Goal: Transaction & Acquisition: Download file/media

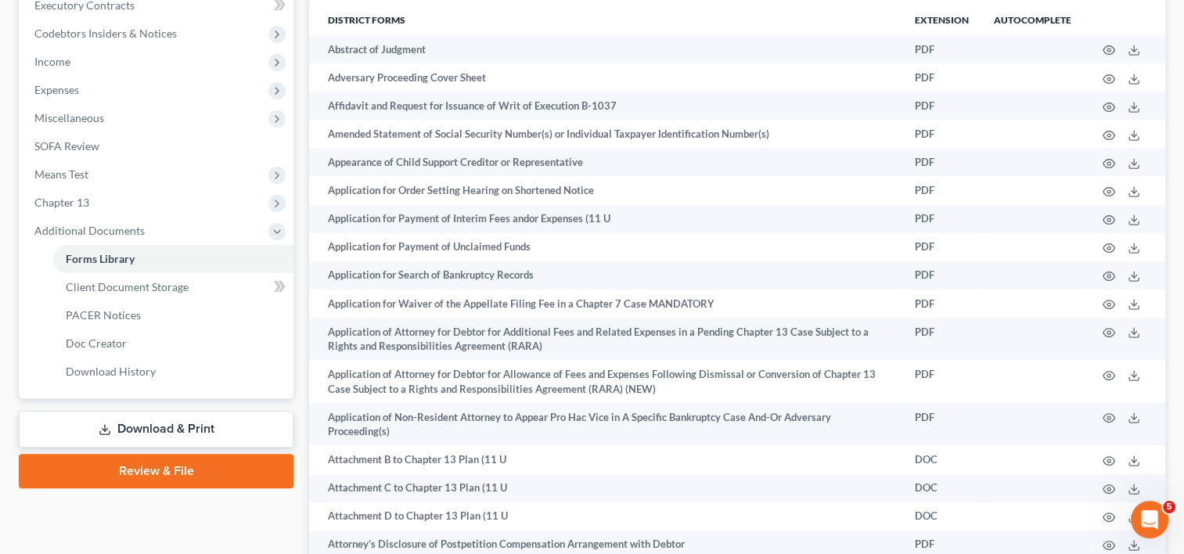
click at [188, 437] on link "Download & Print" at bounding box center [156, 429] width 275 height 37
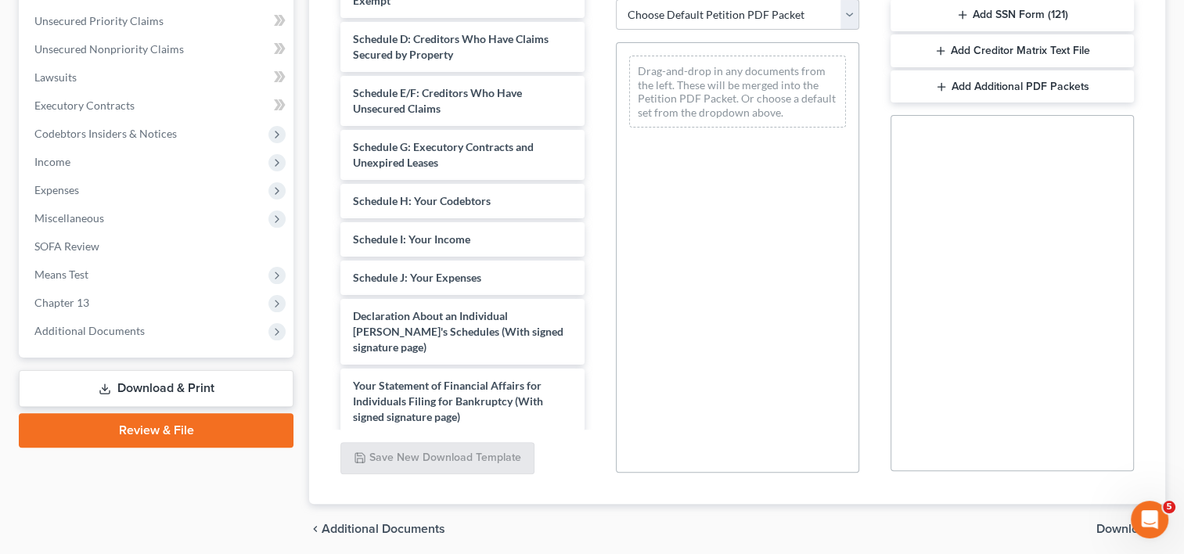
scroll to position [359, 0]
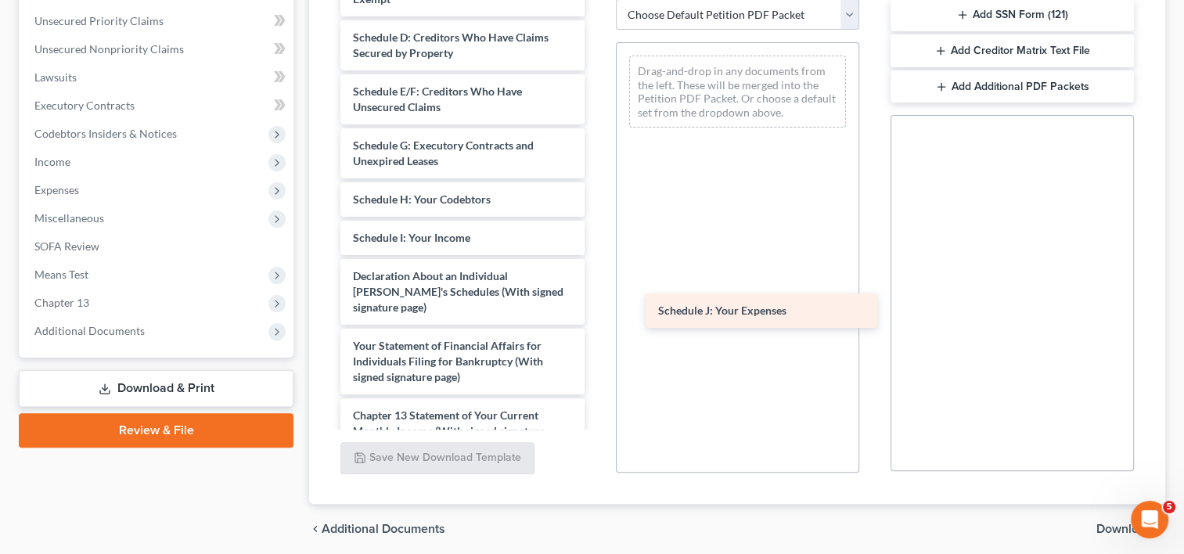
drag, startPoint x: 457, startPoint y: 293, endPoint x: 766, endPoint y: 314, distance: 309.7
click at [596, 314] on div "Schedule J: Your Expenses RARA-pdf Chapter 13 Plan-pdf ATTORNEY DEC-pdf CCC-pdf…" at bounding box center [462, 146] width 268 height 1004
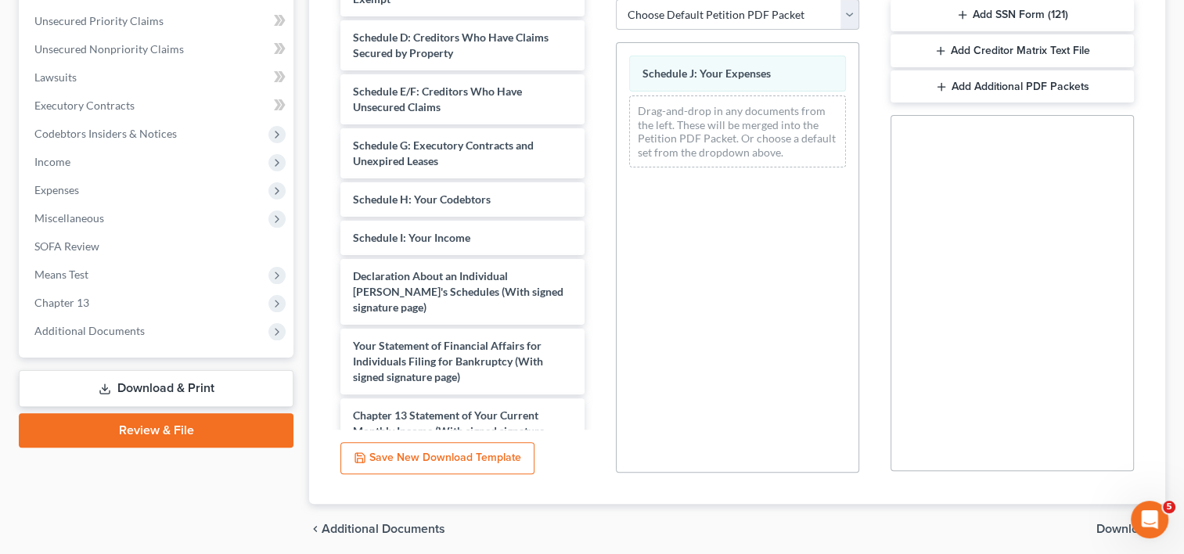
click at [1107, 530] on span "Download" at bounding box center [1124, 529] width 56 height 13
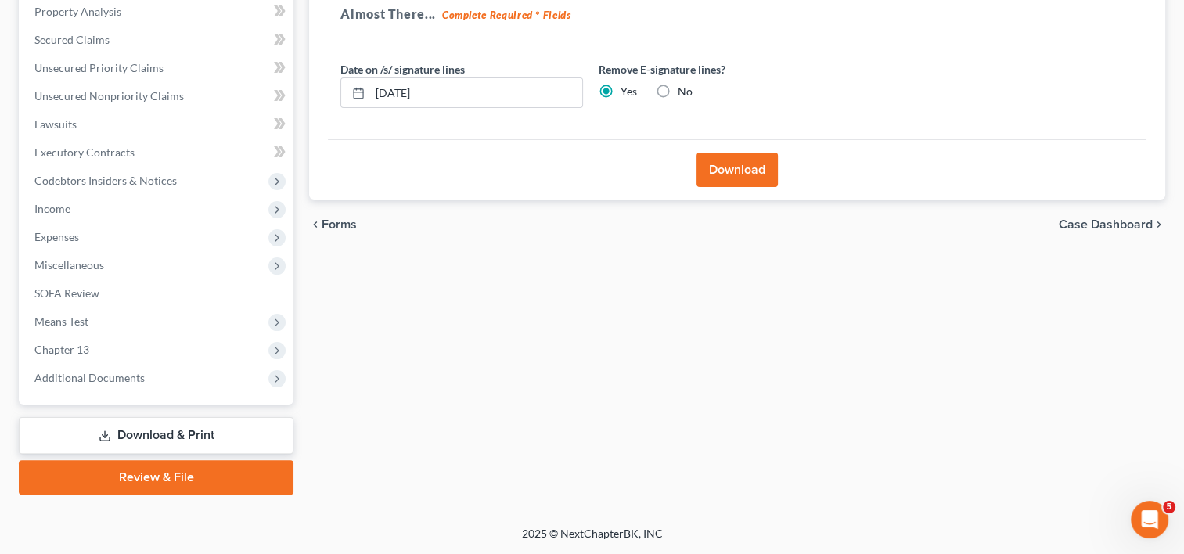
scroll to position [304, 0]
click at [738, 175] on button "Download" at bounding box center [736, 171] width 81 height 34
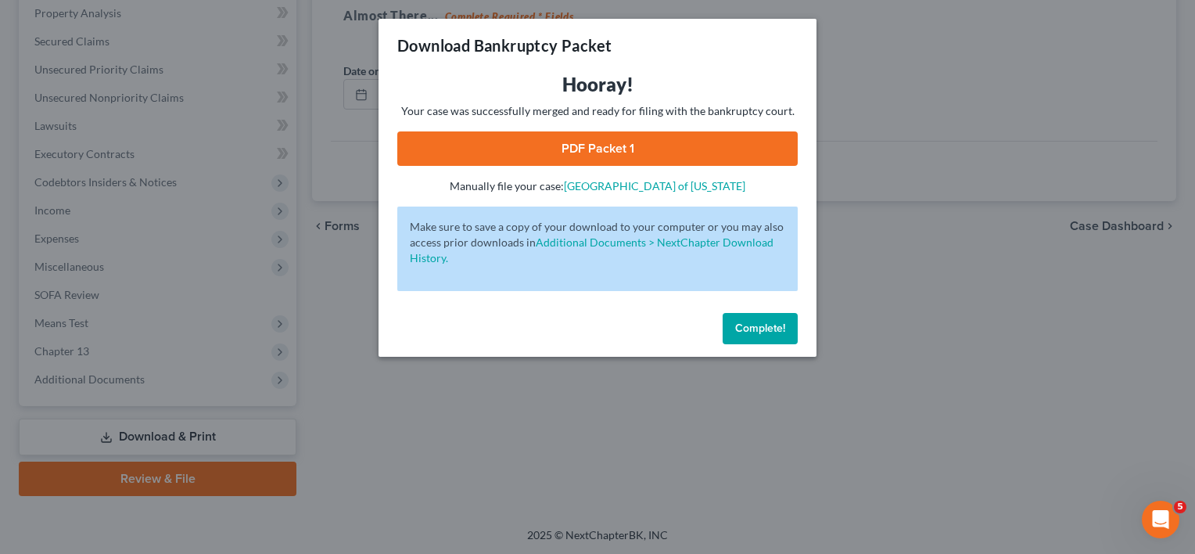
click at [566, 147] on link "PDF Packet 1" at bounding box center [597, 148] width 401 height 34
click at [776, 337] on button "Complete!" at bounding box center [760, 328] width 75 height 31
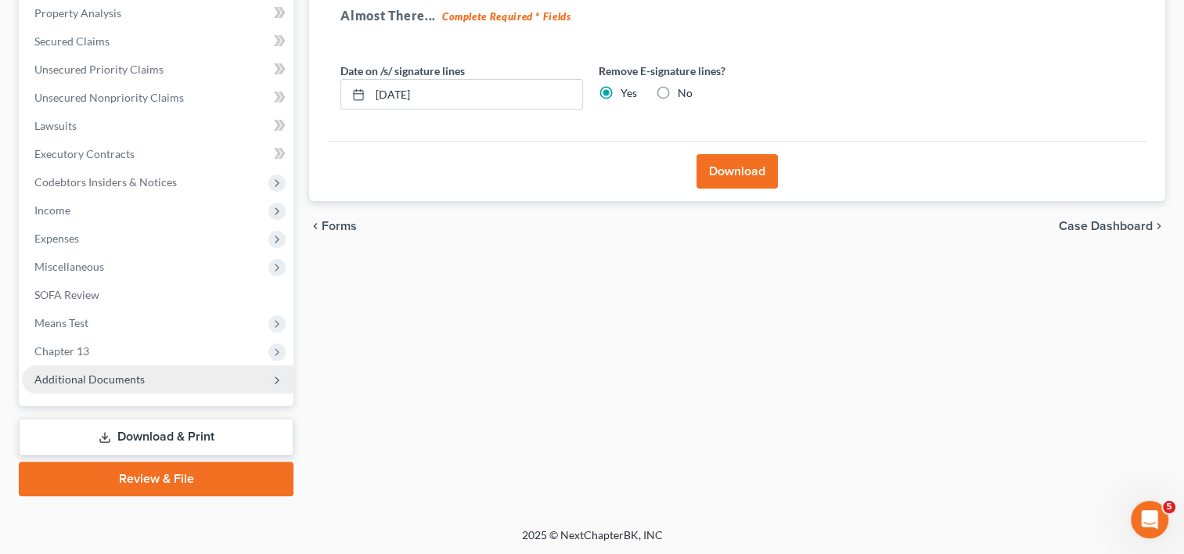
click at [130, 388] on span "Additional Documents" at bounding box center [157, 379] width 271 height 28
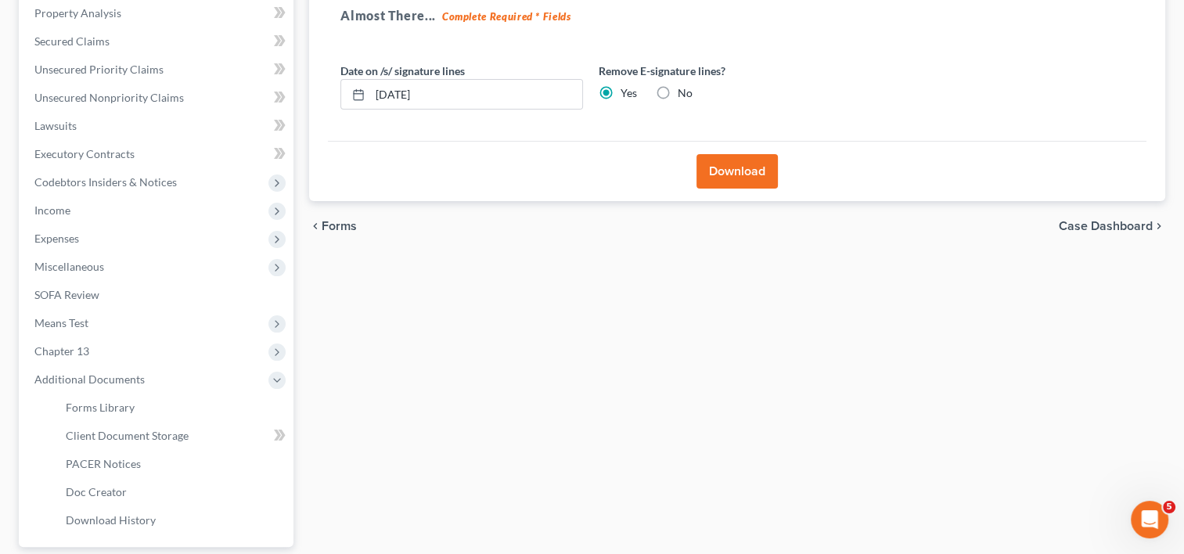
click at [751, 168] on button "Download" at bounding box center [736, 171] width 81 height 34
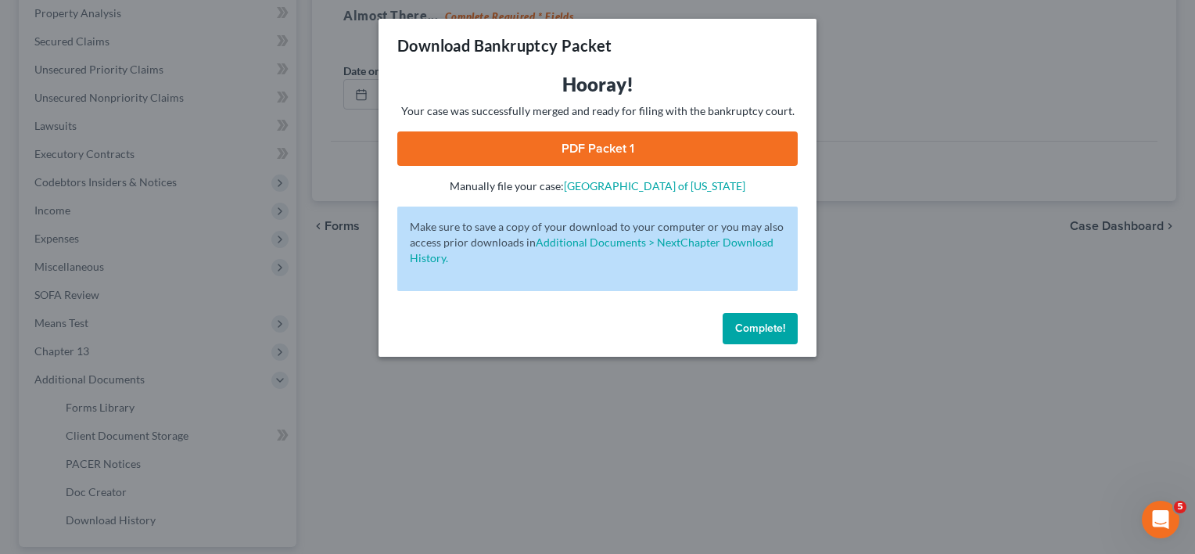
click at [576, 149] on link "PDF Packet 1" at bounding box center [597, 148] width 401 height 34
click at [781, 330] on span "Complete!" at bounding box center [760, 328] width 50 height 13
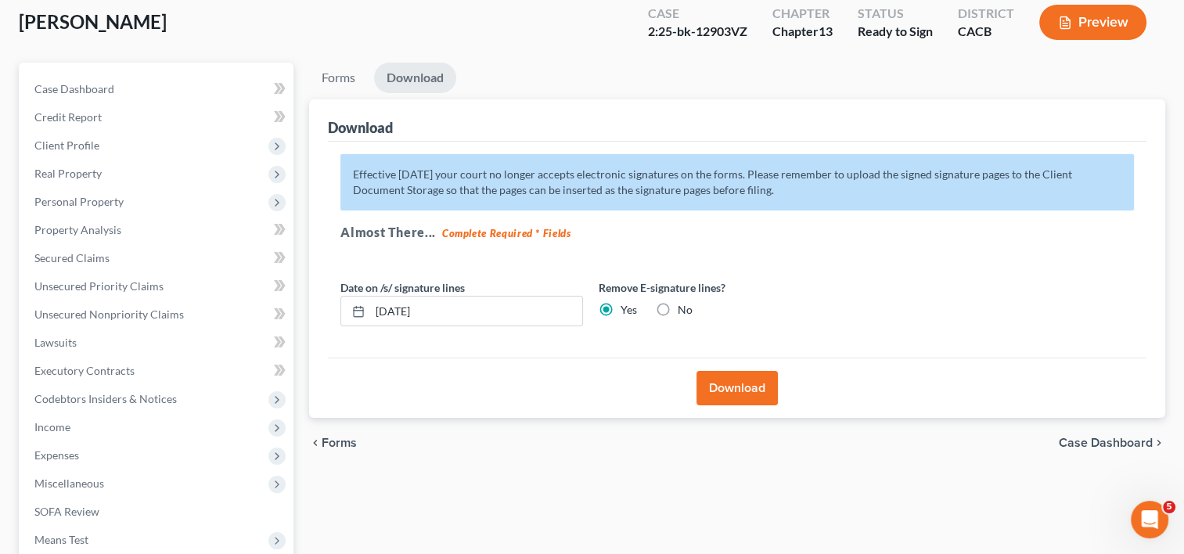
scroll to position [0, 0]
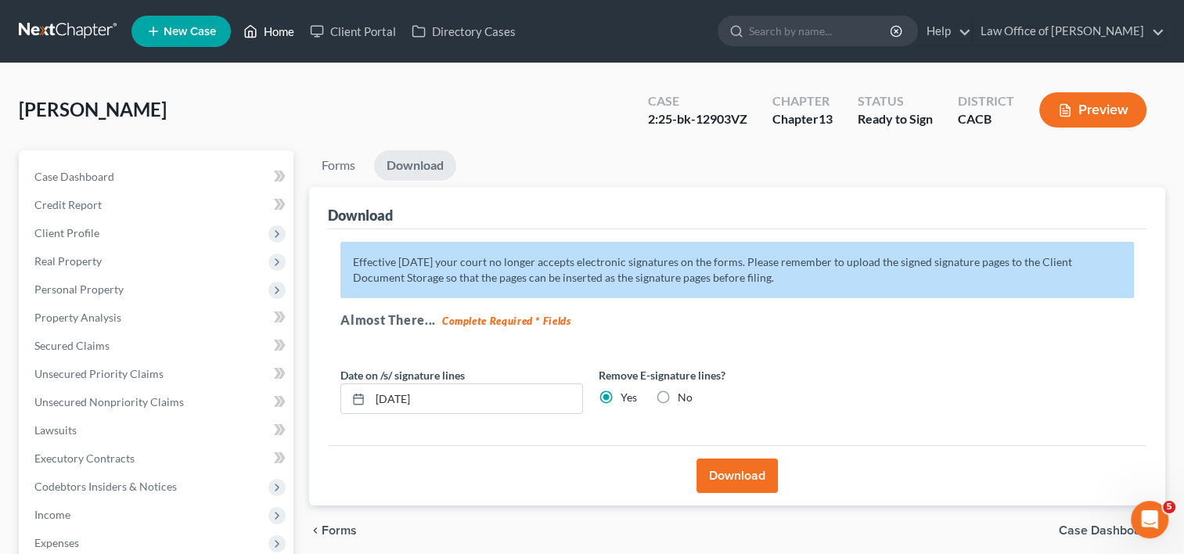
click at [270, 38] on link "Home" at bounding box center [268, 31] width 66 height 28
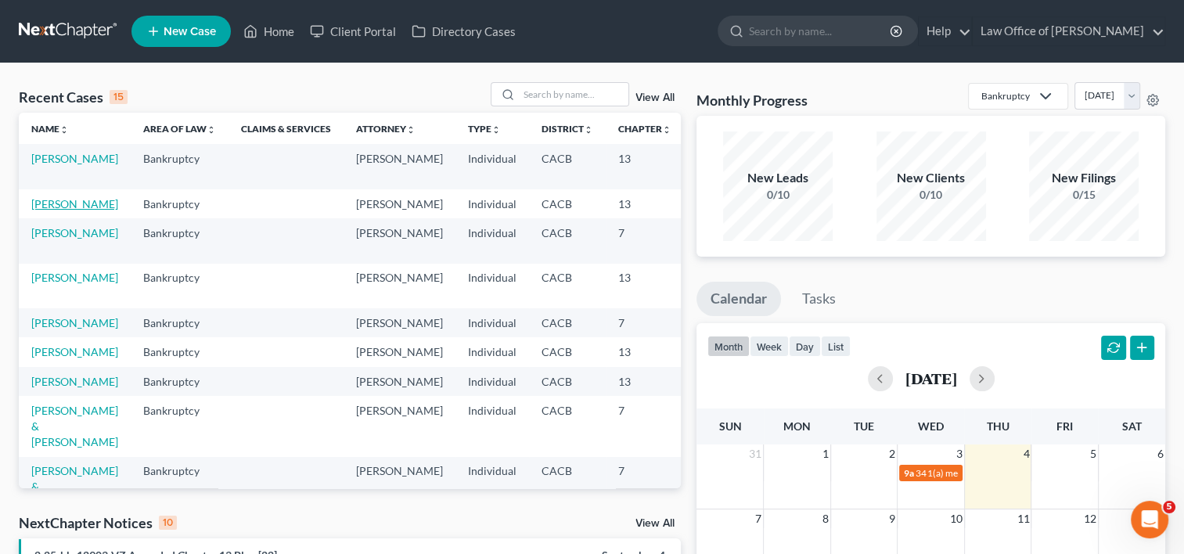
click at [44, 210] on link "[PERSON_NAME]" at bounding box center [74, 203] width 87 height 13
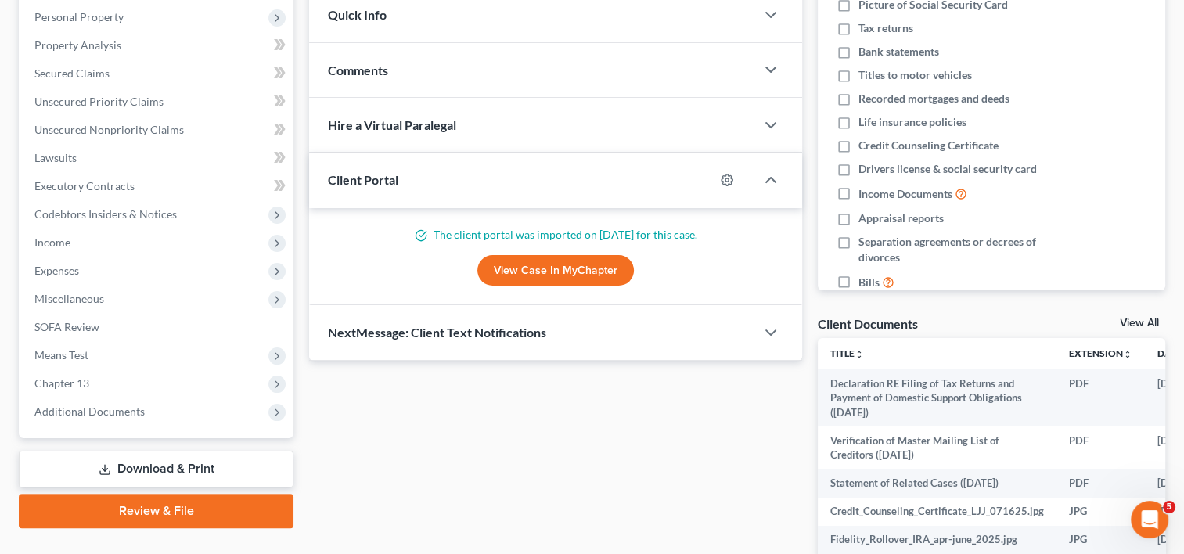
scroll to position [274, 0]
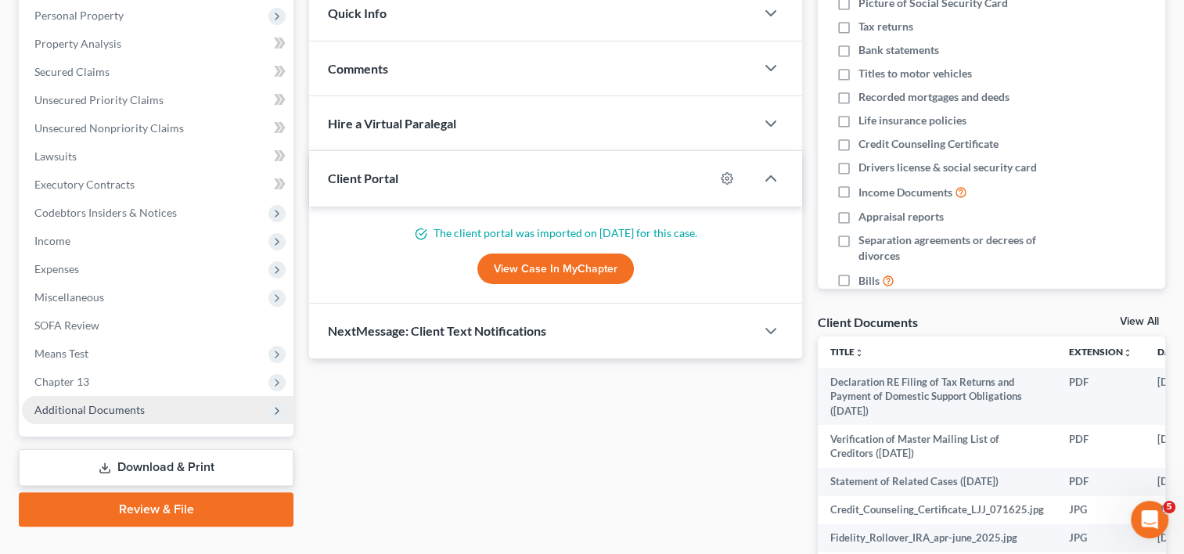
click at [99, 411] on span "Additional Documents" at bounding box center [89, 409] width 110 height 13
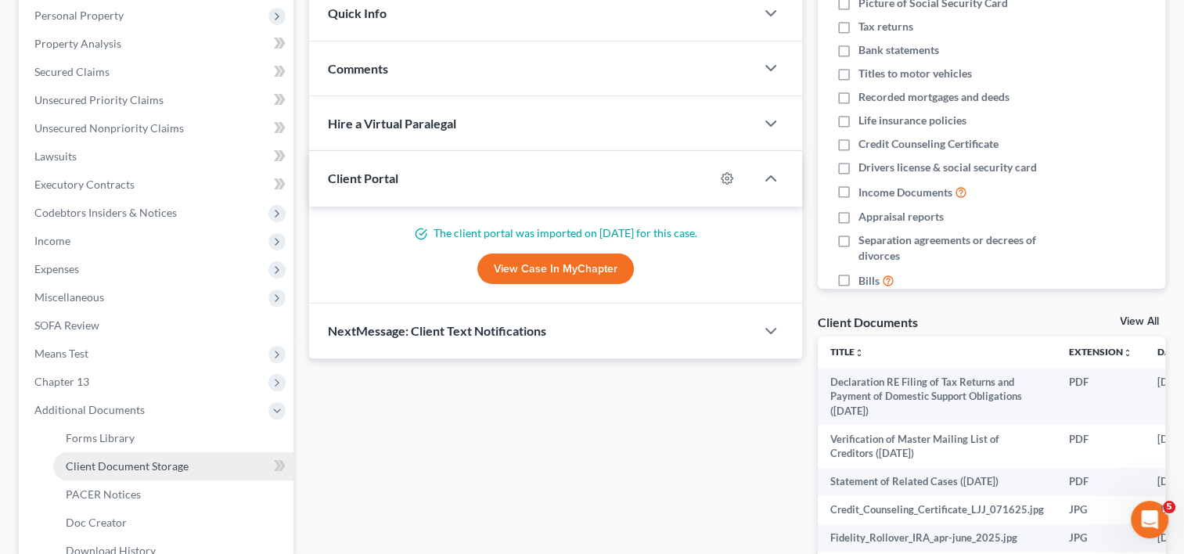
click at [117, 467] on span "Client Document Storage" at bounding box center [127, 465] width 123 height 13
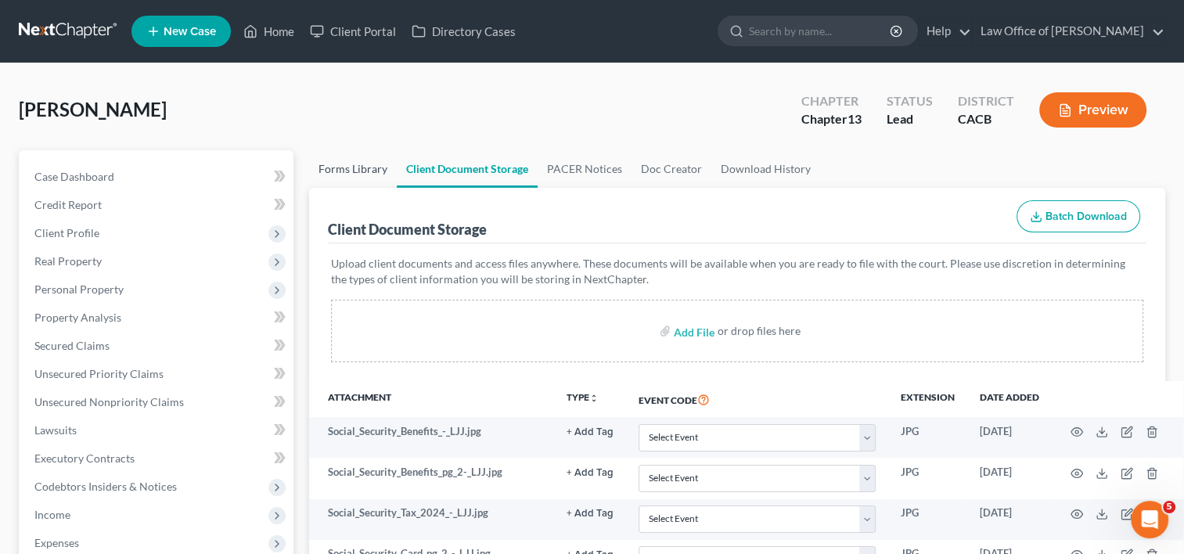
click at [333, 175] on link "Forms Library" at bounding box center [353, 169] width 88 height 38
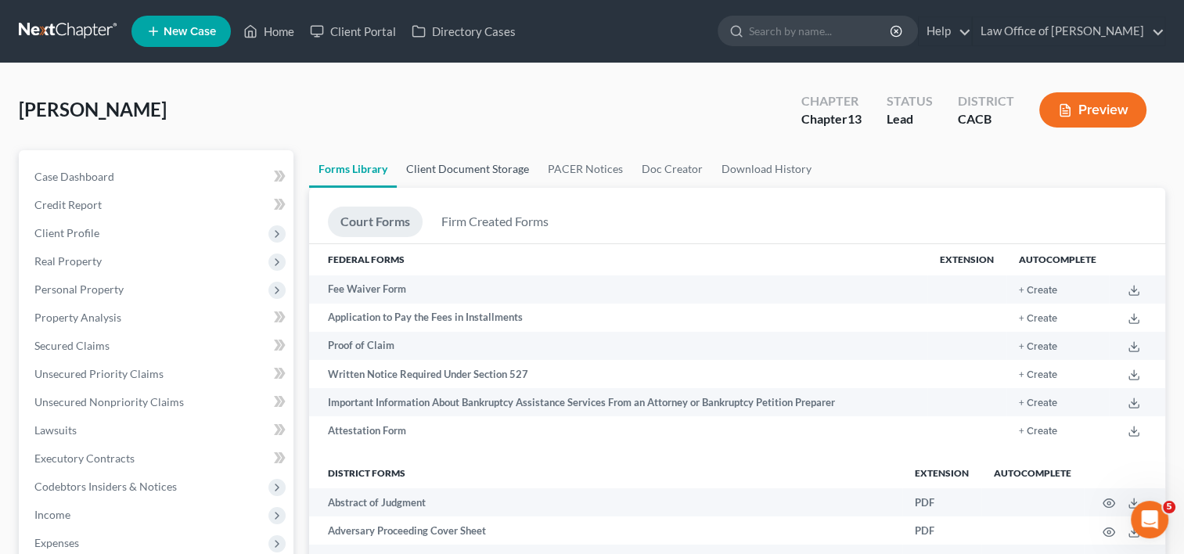
click at [498, 166] on link "Client Document Storage" at bounding box center [468, 169] width 142 height 38
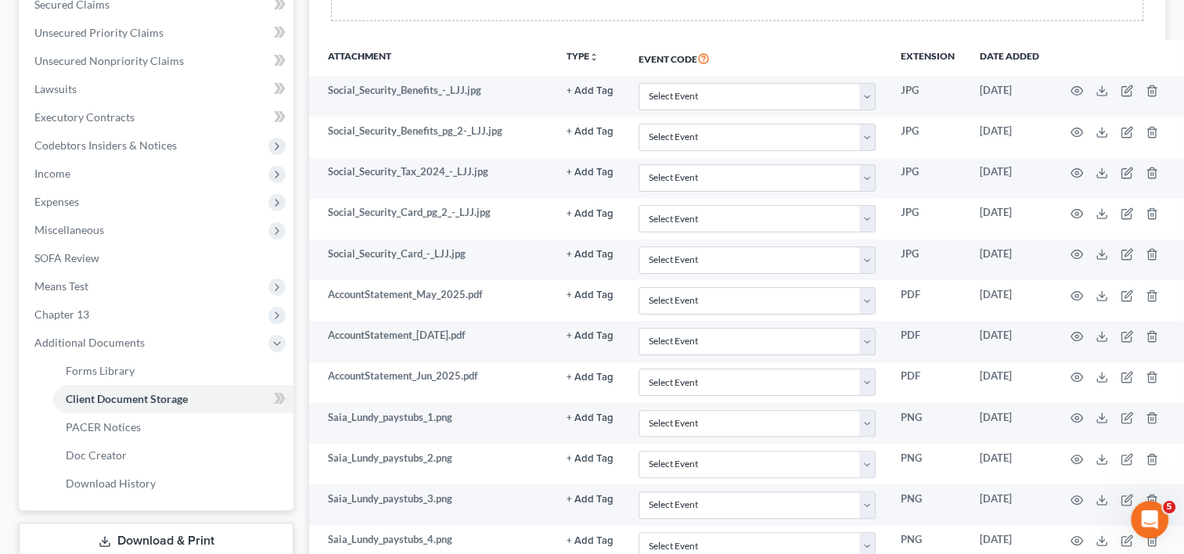
scroll to position [339, 0]
